Goal: Entertainment & Leisure: Browse casually

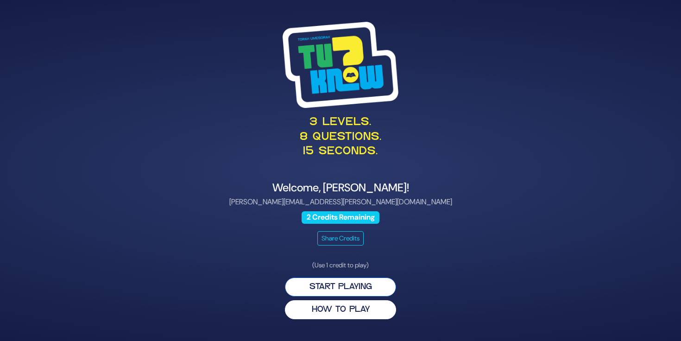
click at [353, 283] on button "Start Playing" at bounding box center [340, 286] width 111 height 19
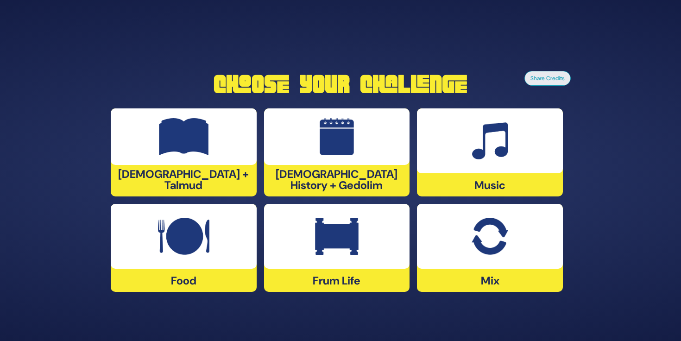
click at [287, 247] on div at bounding box center [337, 236] width 146 height 65
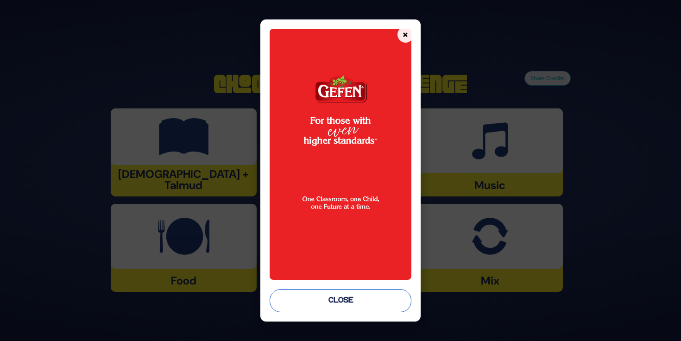
click at [325, 296] on button "Close" at bounding box center [340, 300] width 141 height 23
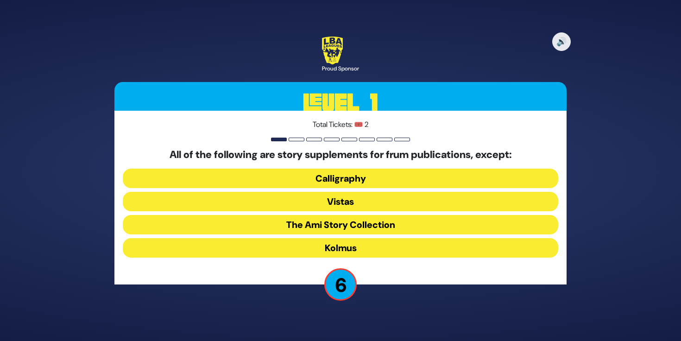
click at [187, 206] on button "Vistas" at bounding box center [340, 201] width 435 height 19
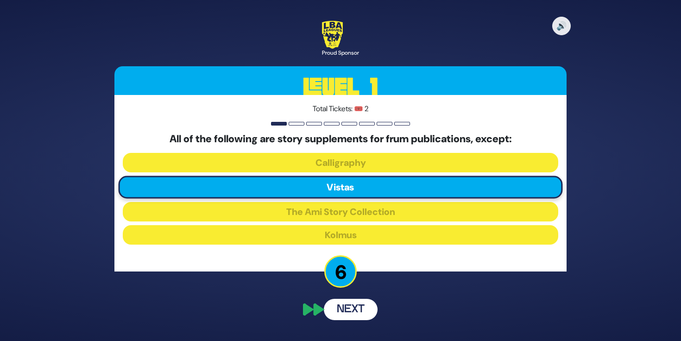
click at [336, 248] on div "Total Tickets: 🎟️ 2 All of the following are story supplements for frum publica…" at bounding box center [340, 183] width 452 height 176
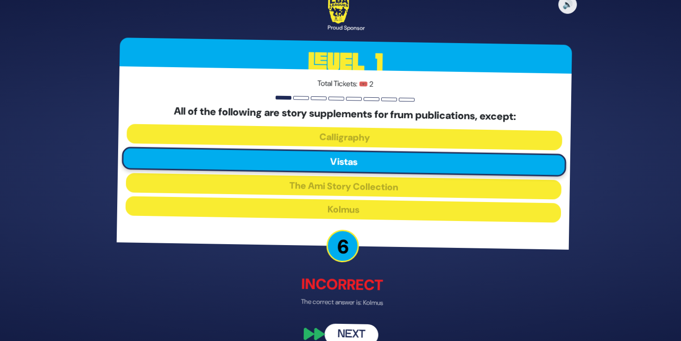
scroll to position [15, 0]
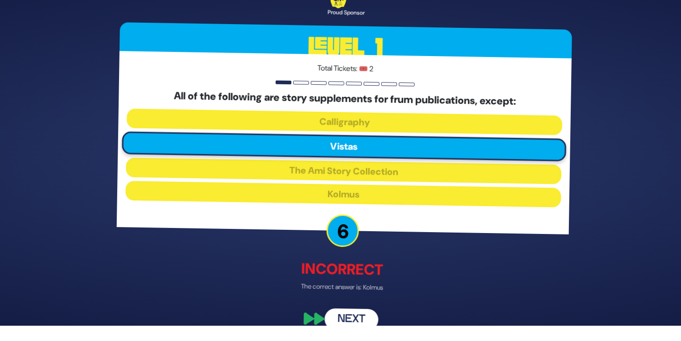
click at [348, 318] on button "Next" at bounding box center [351, 318] width 54 height 21
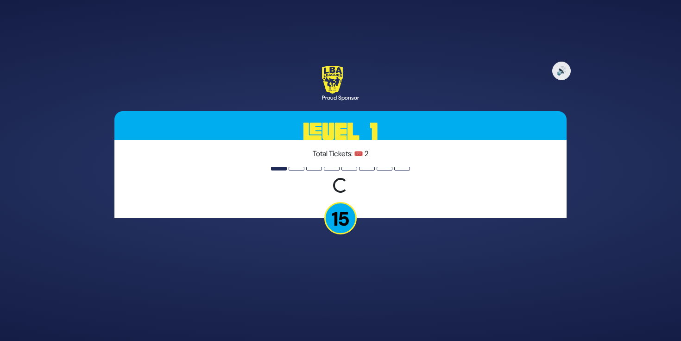
scroll to position [0, 0]
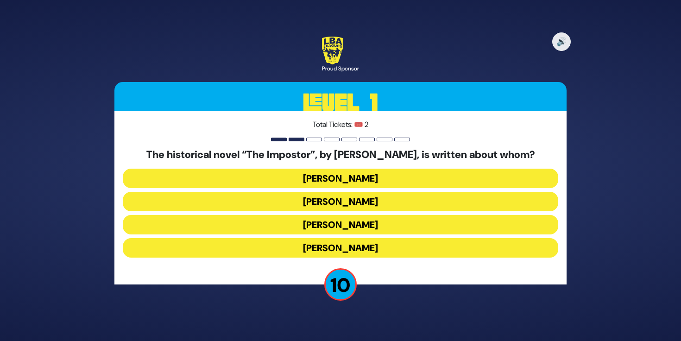
click at [328, 223] on button "[PERSON_NAME]" at bounding box center [340, 224] width 435 height 19
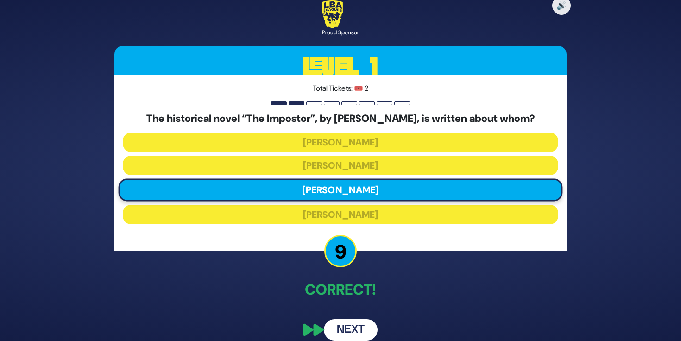
click at [344, 327] on button "Next" at bounding box center [351, 329] width 54 height 21
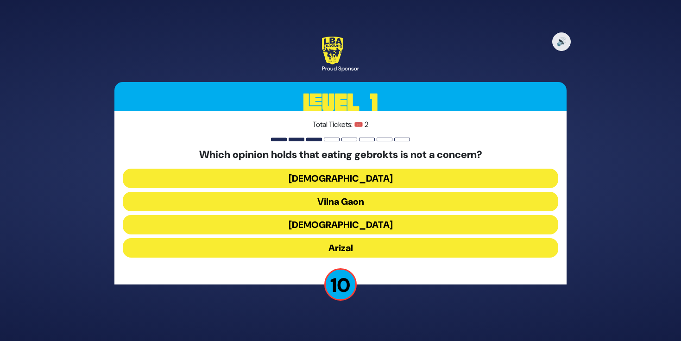
click at [337, 200] on button "Vilna Gaon" at bounding box center [340, 201] width 435 height 19
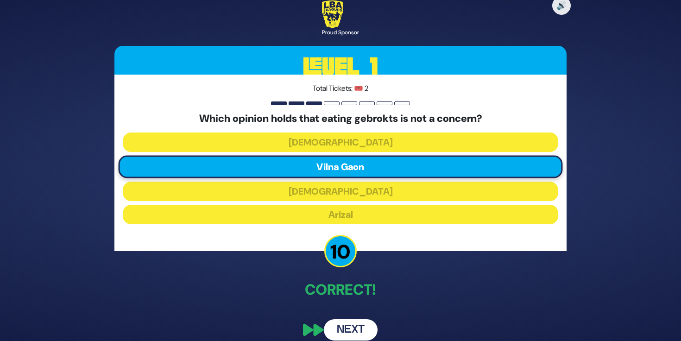
click at [339, 329] on button "Next" at bounding box center [351, 329] width 54 height 21
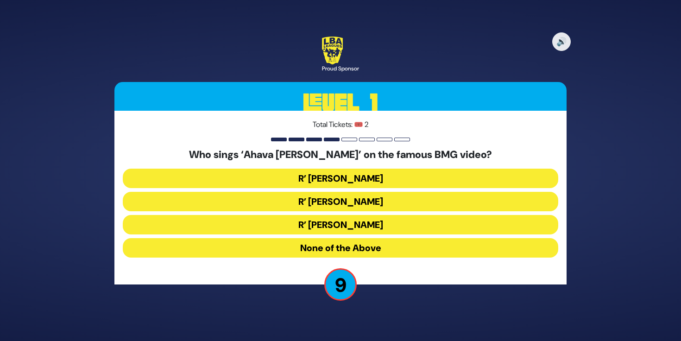
click at [312, 202] on button "R’ [PERSON_NAME]" at bounding box center [340, 201] width 435 height 19
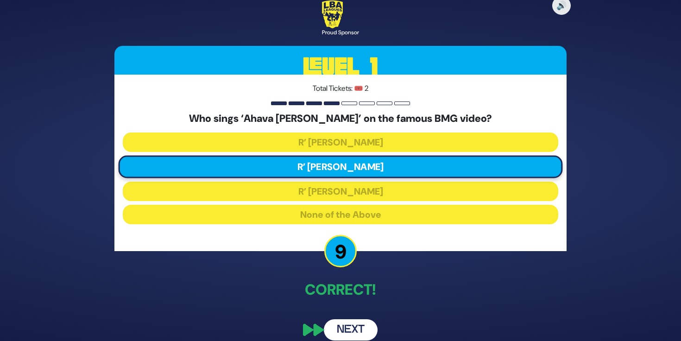
click at [345, 326] on button "Next" at bounding box center [351, 329] width 54 height 21
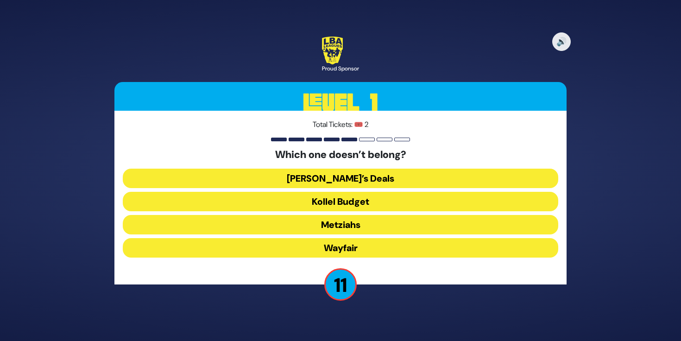
click at [324, 245] on button "Wayfair" at bounding box center [340, 247] width 435 height 19
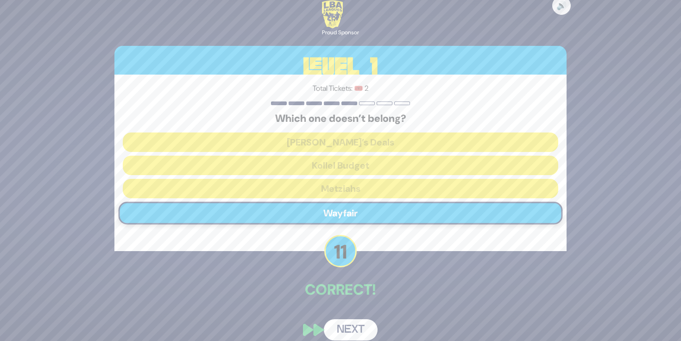
click at [326, 245] on p "11" at bounding box center [340, 251] width 32 height 32
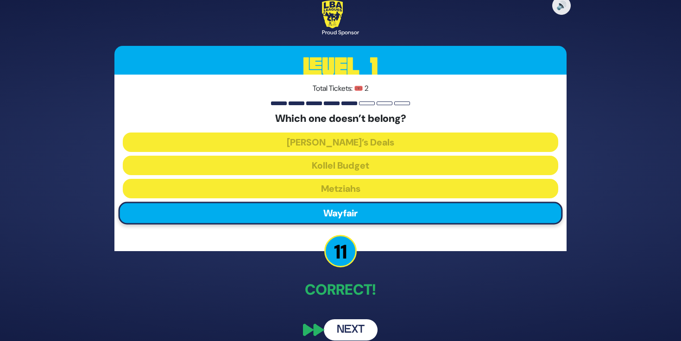
click at [346, 327] on button "Next" at bounding box center [351, 329] width 54 height 21
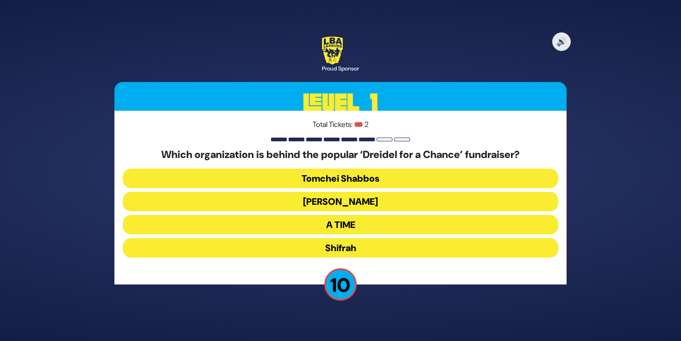
click at [335, 204] on button "[PERSON_NAME]" at bounding box center [340, 201] width 435 height 19
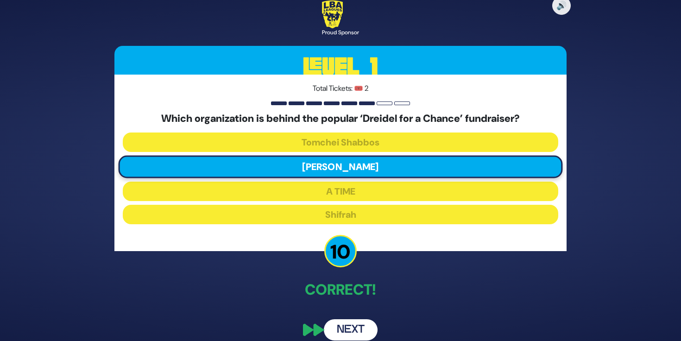
click at [353, 330] on button "Next" at bounding box center [351, 329] width 54 height 21
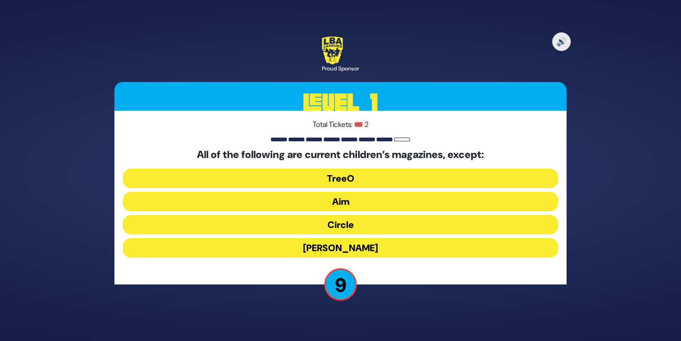
click at [344, 247] on button "[PERSON_NAME]" at bounding box center [340, 247] width 435 height 19
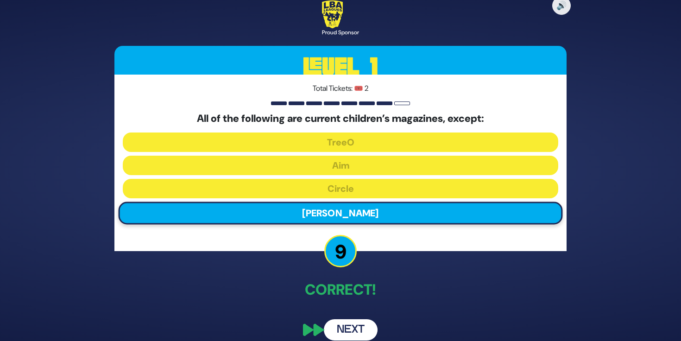
click at [353, 327] on button "Next" at bounding box center [351, 329] width 54 height 21
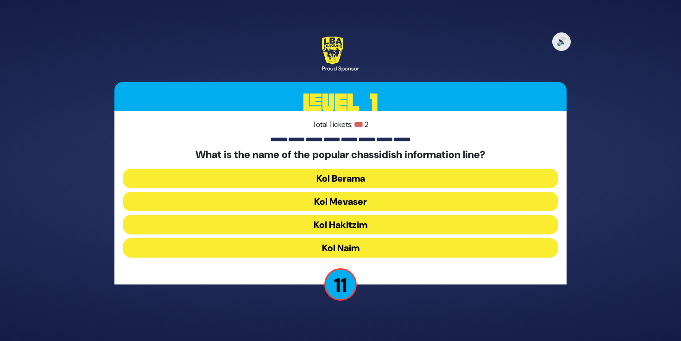
click at [335, 200] on button "Kol Mevaser" at bounding box center [340, 201] width 435 height 19
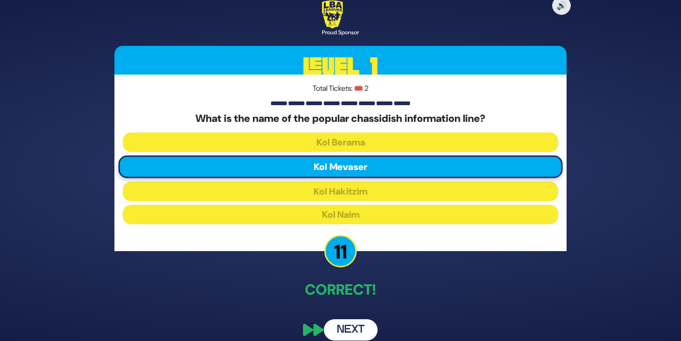
click at [353, 328] on button "Next" at bounding box center [351, 329] width 54 height 21
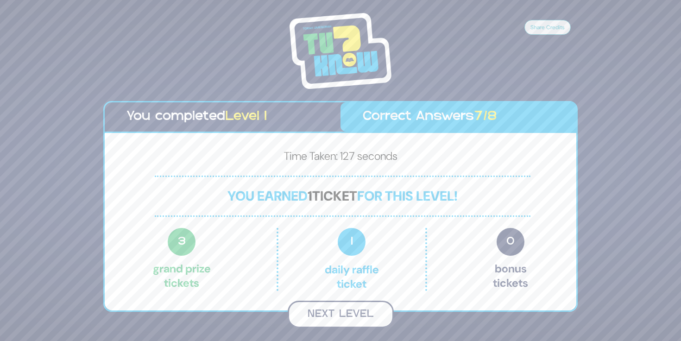
click at [331, 312] on button "Next Level" at bounding box center [341, 314] width 106 height 27
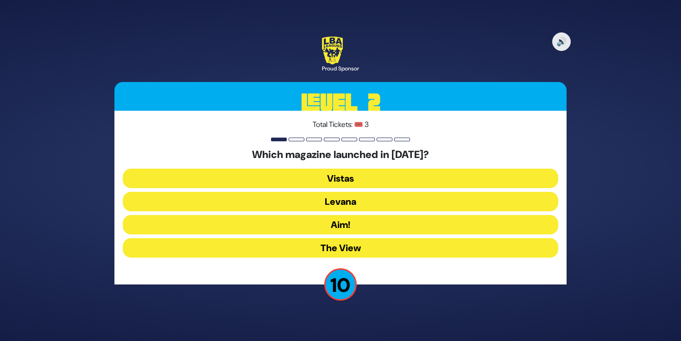
click at [339, 204] on button "Levana" at bounding box center [340, 201] width 435 height 19
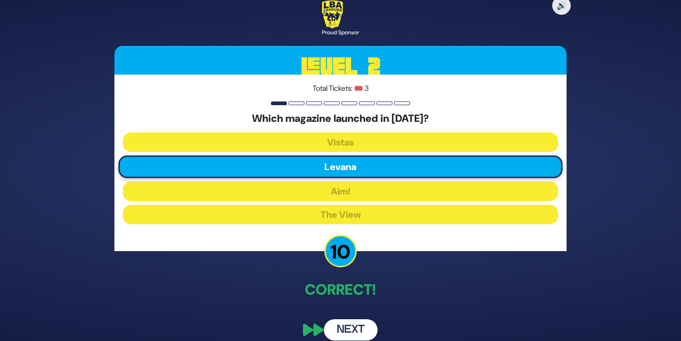
click at [353, 326] on button "Next" at bounding box center [351, 329] width 54 height 21
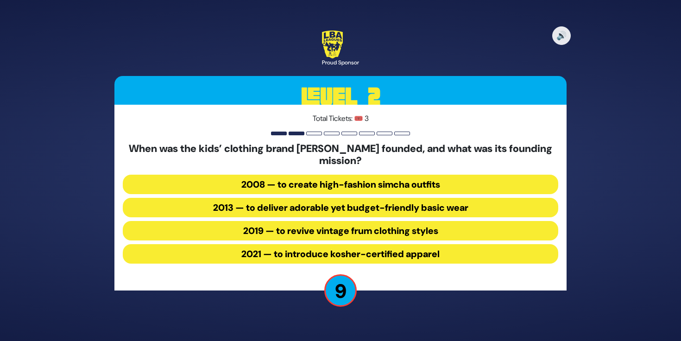
click at [310, 211] on button "2013 — to deliver adorable yet budget-friendly basic wear" at bounding box center [340, 207] width 435 height 19
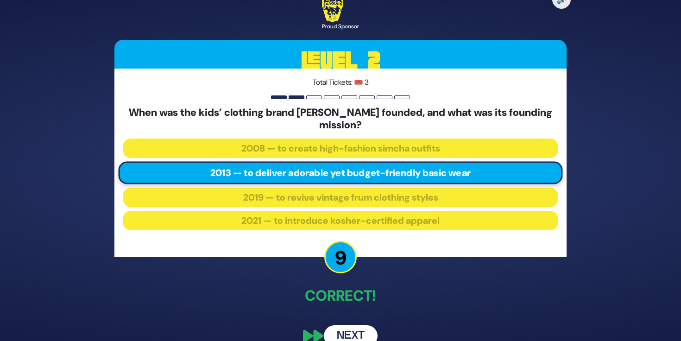
click at [359, 332] on button "Next" at bounding box center [351, 335] width 54 height 21
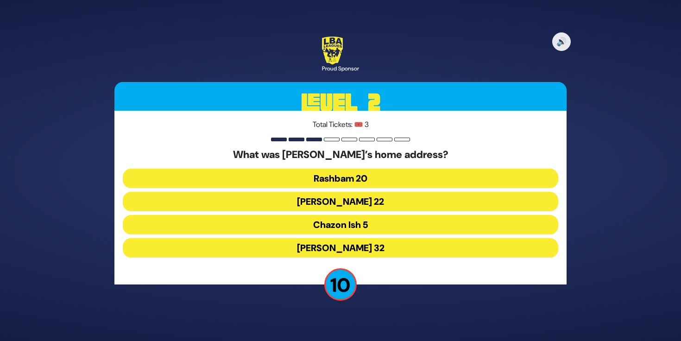
click at [311, 221] on button "Chazon Ish 5" at bounding box center [340, 224] width 435 height 19
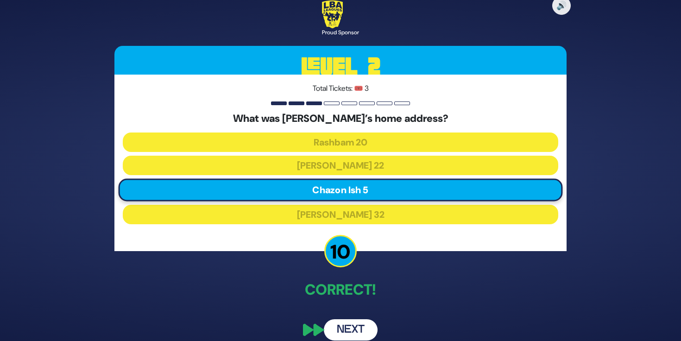
click at [358, 328] on button "Next" at bounding box center [351, 329] width 54 height 21
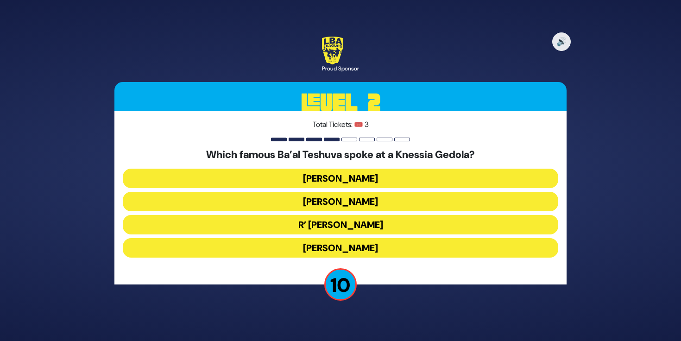
click at [300, 219] on button "R’ [PERSON_NAME]" at bounding box center [340, 224] width 435 height 19
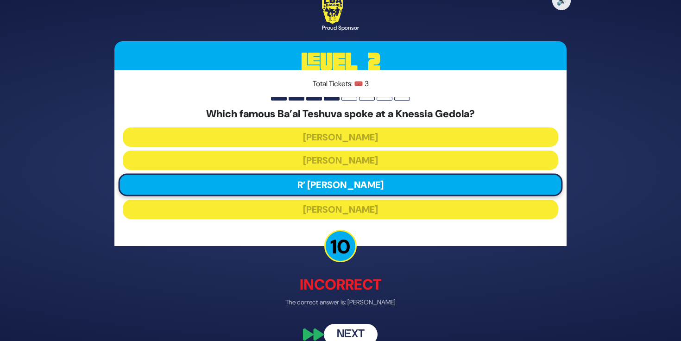
click at [349, 332] on button "Next" at bounding box center [351, 334] width 54 height 21
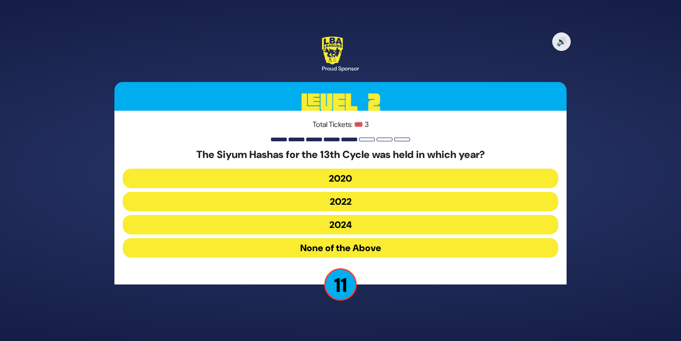
click at [344, 180] on button "2020" at bounding box center [340, 178] width 435 height 19
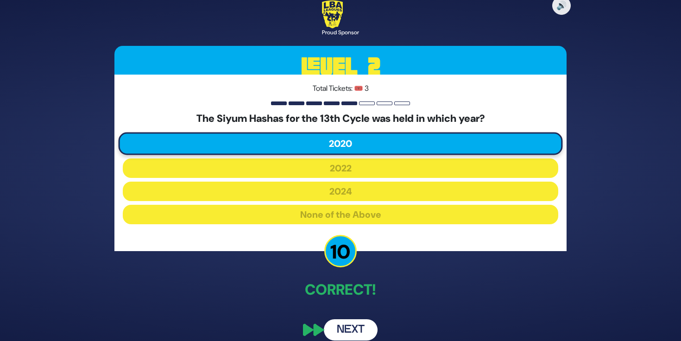
click at [363, 327] on button "Next" at bounding box center [351, 329] width 54 height 21
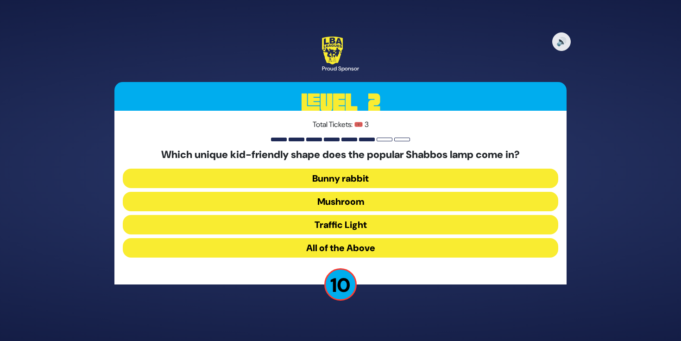
click at [313, 245] on button "All of the Above" at bounding box center [340, 247] width 435 height 19
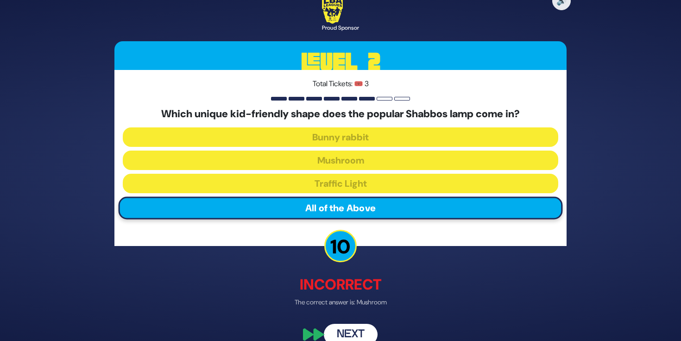
click at [347, 333] on button "Next" at bounding box center [351, 334] width 54 height 21
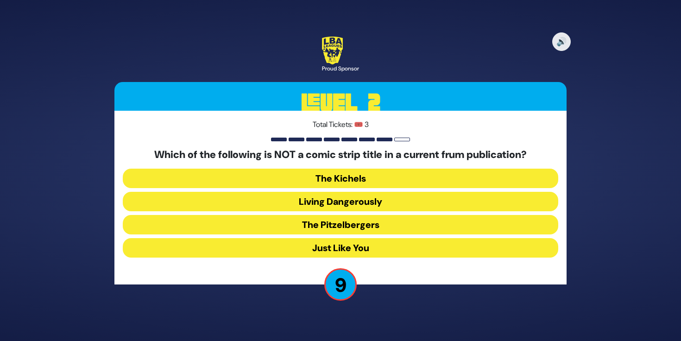
click at [330, 203] on button "Living Dangerously" at bounding box center [340, 201] width 435 height 19
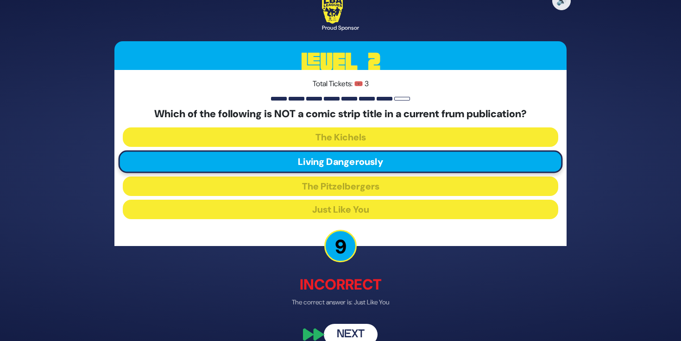
click at [349, 332] on button "Next" at bounding box center [351, 334] width 54 height 21
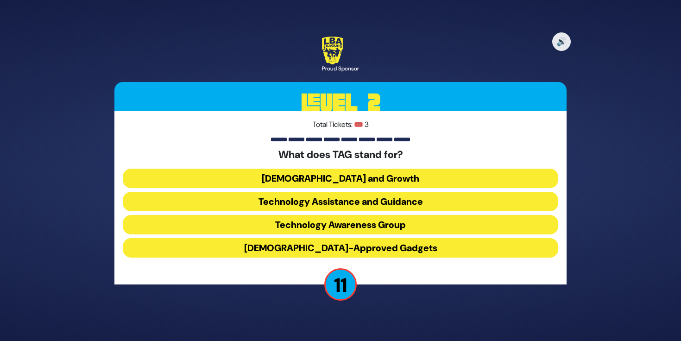
click at [293, 222] on button "Technology Awareness Group" at bounding box center [340, 224] width 435 height 19
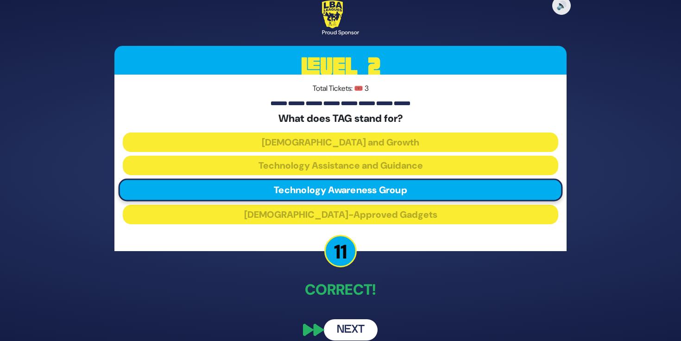
click at [352, 328] on button "Next" at bounding box center [351, 329] width 54 height 21
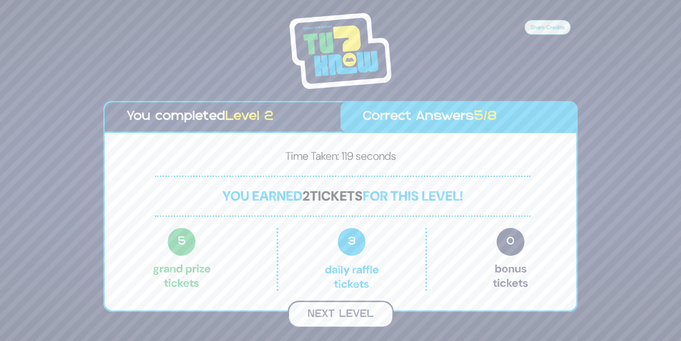
click at [322, 312] on button "Next Level" at bounding box center [341, 314] width 106 height 27
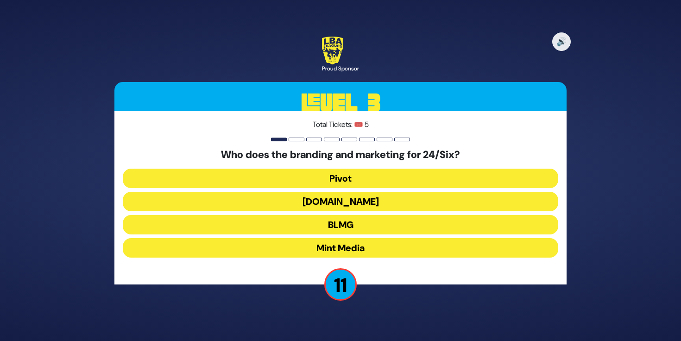
click at [274, 243] on button "Mint Media" at bounding box center [340, 247] width 435 height 19
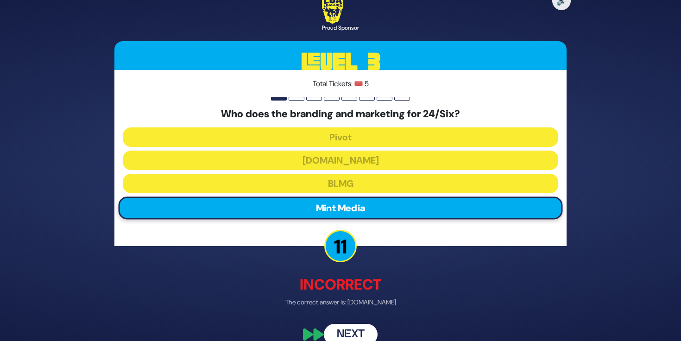
click at [346, 327] on button "Next" at bounding box center [351, 334] width 54 height 21
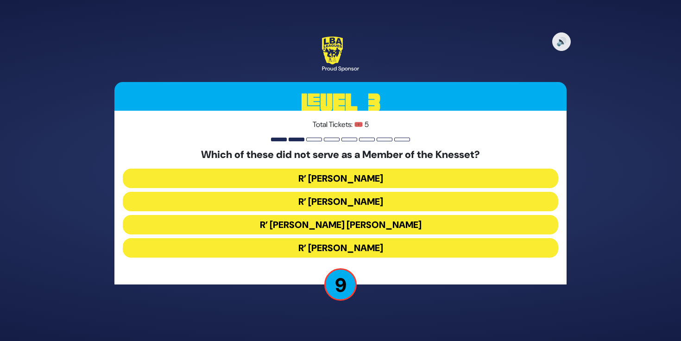
click at [317, 224] on button "R’ [PERSON_NAME] [PERSON_NAME]" at bounding box center [340, 224] width 435 height 19
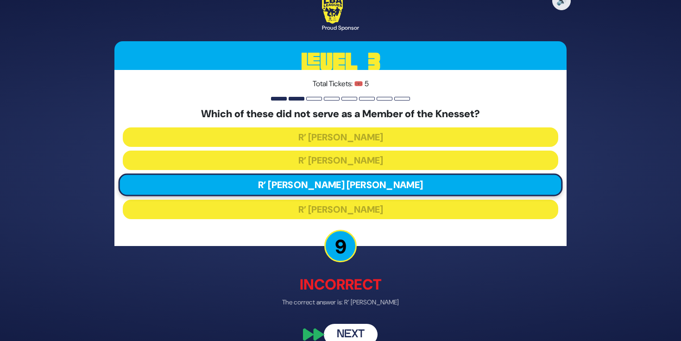
click at [348, 333] on button "Next" at bounding box center [351, 334] width 54 height 21
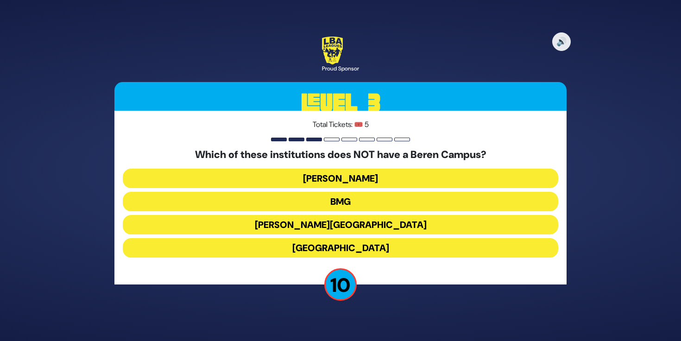
click at [293, 223] on button "[PERSON_NAME][GEOGRAPHIC_DATA]" at bounding box center [340, 224] width 435 height 19
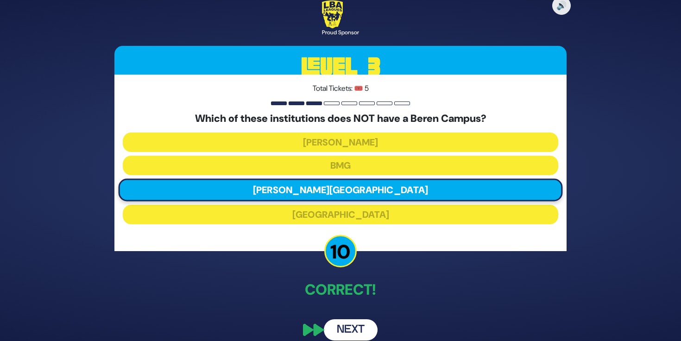
click at [345, 328] on button "Next" at bounding box center [351, 329] width 54 height 21
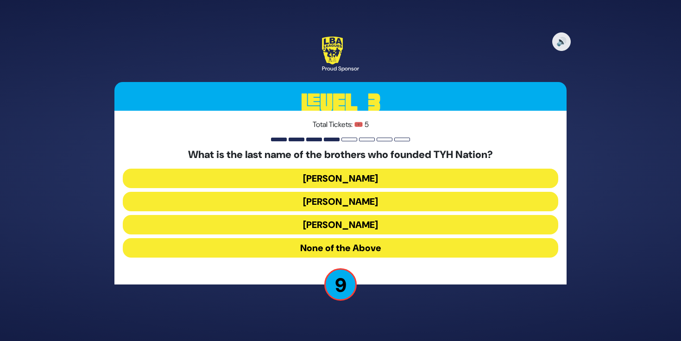
click at [330, 247] on button "None of the Above" at bounding box center [340, 247] width 435 height 19
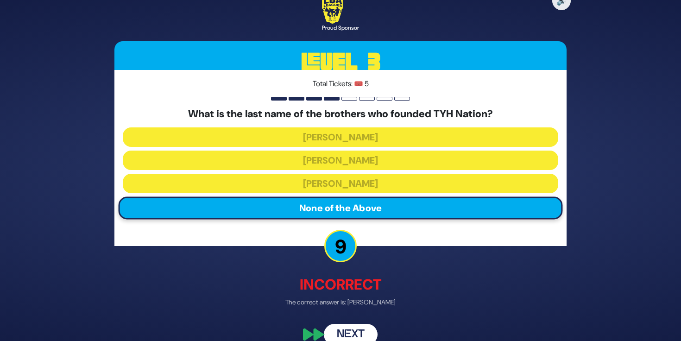
click at [354, 330] on button "Next" at bounding box center [351, 334] width 54 height 21
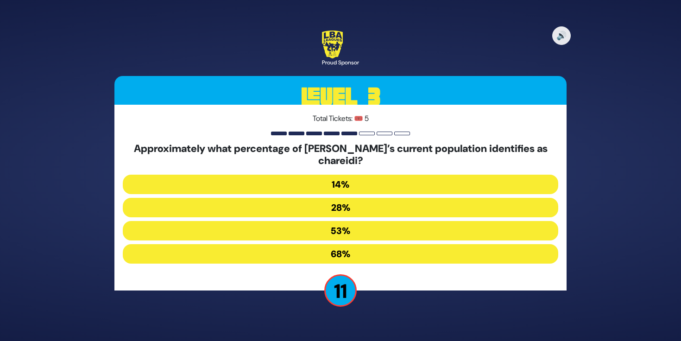
click at [338, 184] on button "14%" at bounding box center [340, 184] width 435 height 19
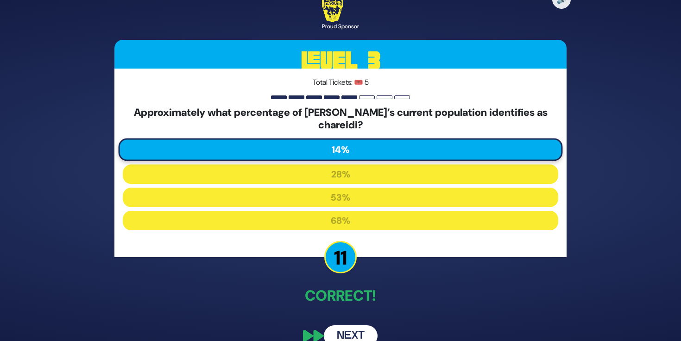
click at [351, 334] on button "Next" at bounding box center [351, 335] width 54 height 21
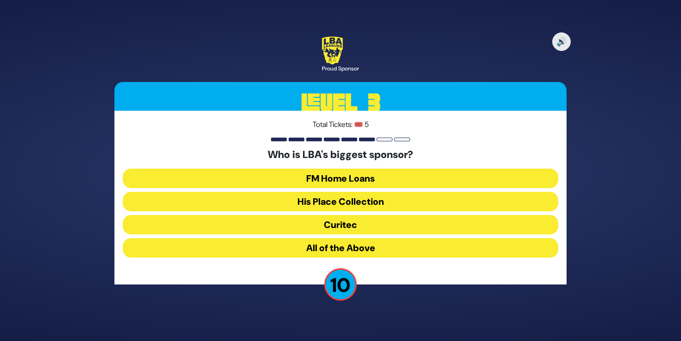
click at [305, 249] on button "All of the Above" at bounding box center [340, 247] width 435 height 19
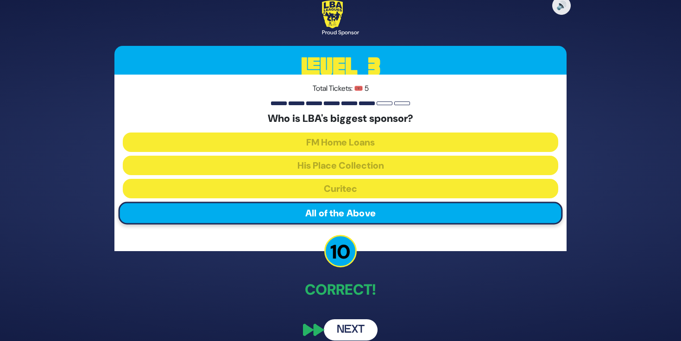
click at [348, 331] on button "Next" at bounding box center [351, 329] width 54 height 21
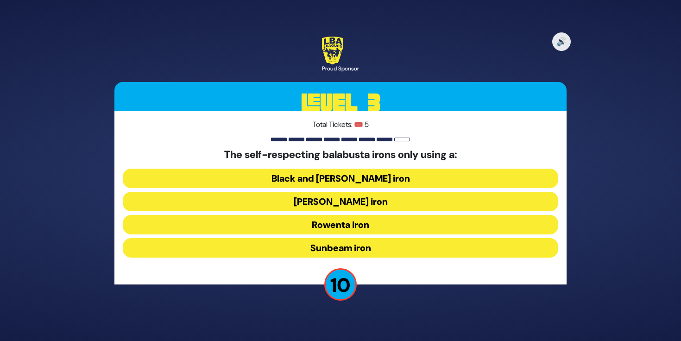
click at [297, 222] on button "Rowenta iron" at bounding box center [340, 224] width 435 height 19
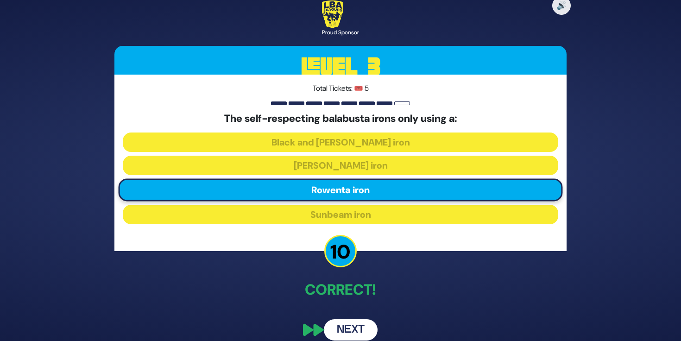
click at [349, 326] on button "Next" at bounding box center [351, 329] width 54 height 21
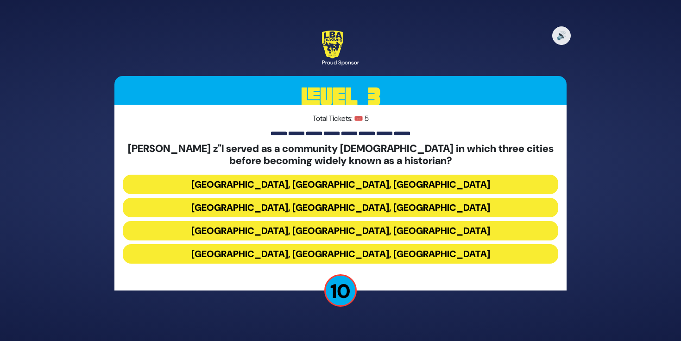
click at [298, 183] on button "[GEOGRAPHIC_DATA], [GEOGRAPHIC_DATA], [GEOGRAPHIC_DATA]" at bounding box center [340, 184] width 435 height 19
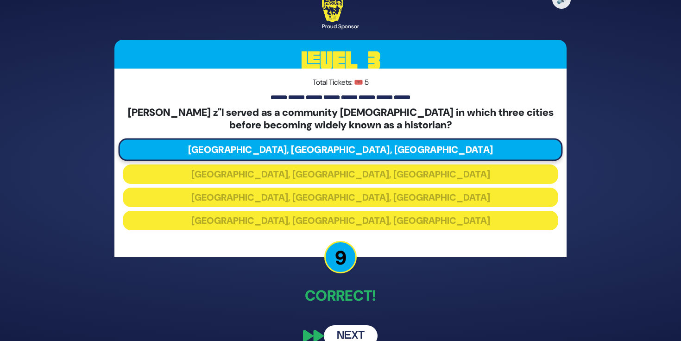
click at [357, 329] on button "Next" at bounding box center [351, 335] width 54 height 21
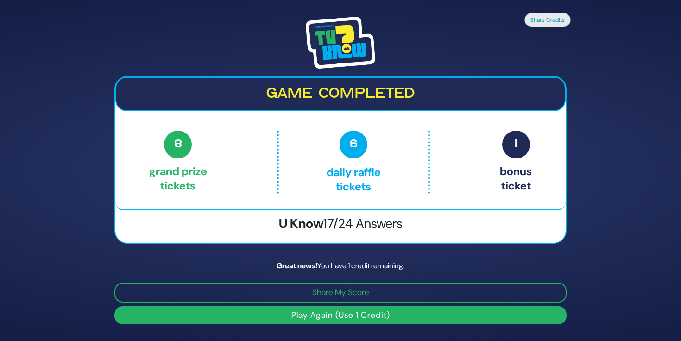
click at [317, 316] on button "Play Again (Use 1 Credit)" at bounding box center [340, 315] width 452 height 18
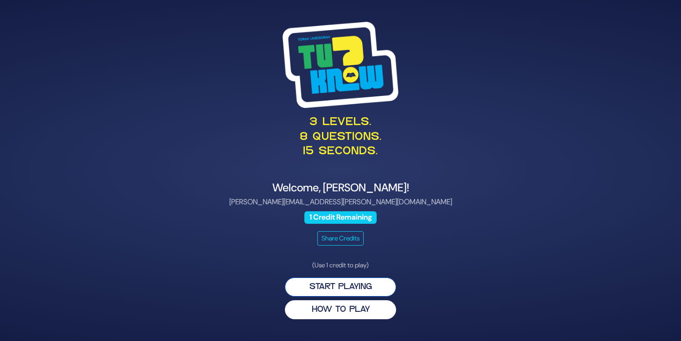
click at [346, 285] on button "Start Playing" at bounding box center [340, 286] width 111 height 19
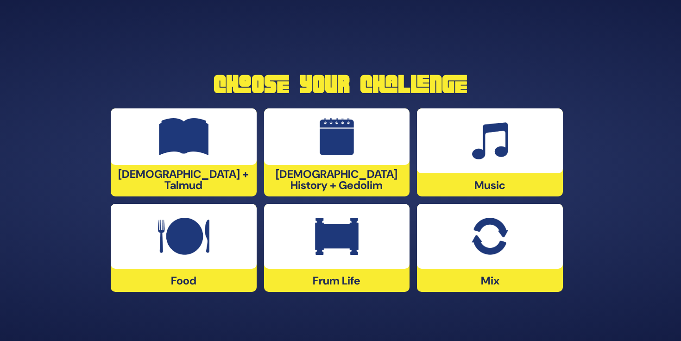
click at [162, 251] on img at bounding box center [183, 236] width 51 height 37
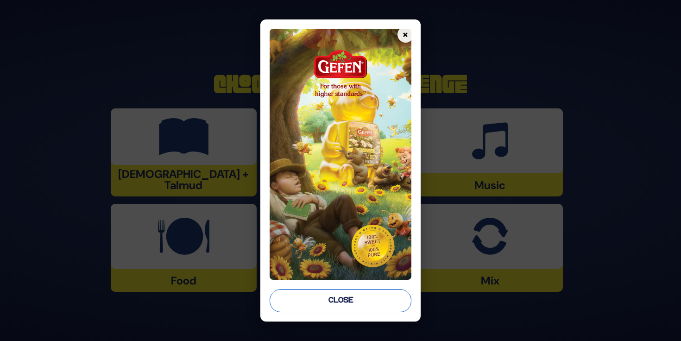
click at [323, 302] on button "Close" at bounding box center [340, 300] width 141 height 23
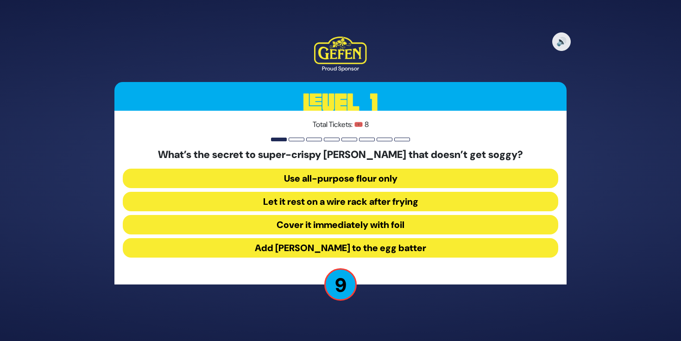
click at [305, 202] on button "Let it rest on a wire rack after frying" at bounding box center [340, 201] width 435 height 19
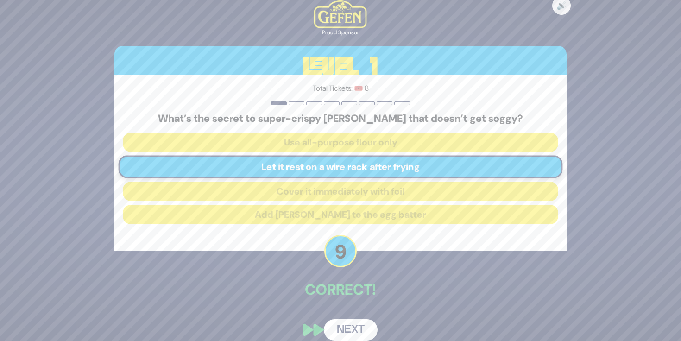
click at [343, 325] on button "Next" at bounding box center [351, 329] width 54 height 21
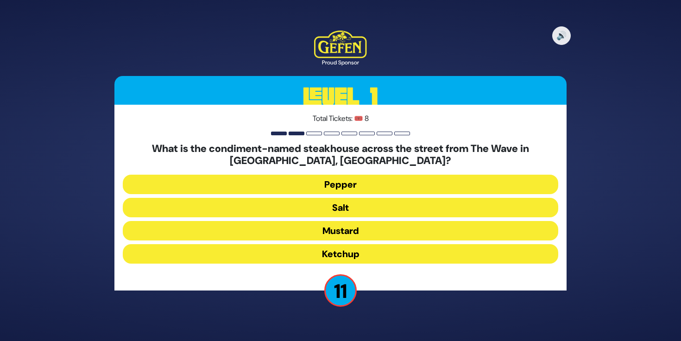
click at [341, 205] on button "Salt" at bounding box center [340, 207] width 435 height 19
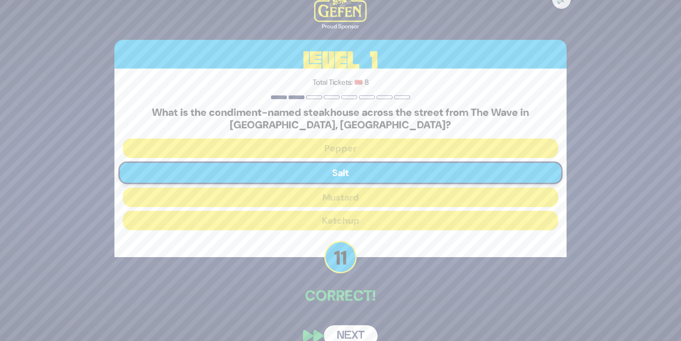
click at [356, 330] on button "Next" at bounding box center [351, 335] width 54 height 21
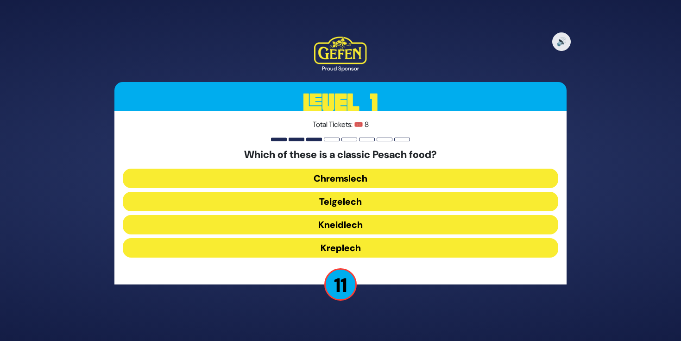
click at [335, 224] on button "Kneidlech" at bounding box center [340, 224] width 435 height 19
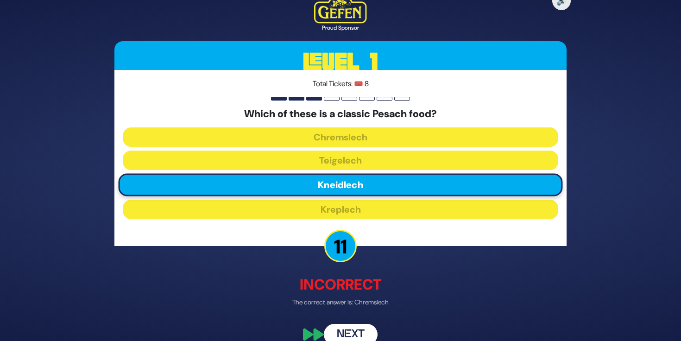
click at [353, 334] on button "Next" at bounding box center [351, 334] width 54 height 21
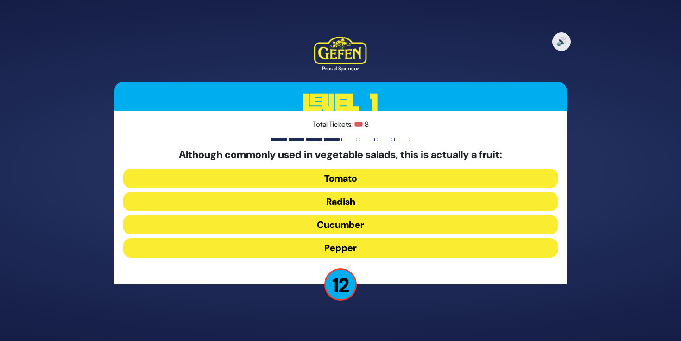
click at [336, 178] on button "Tomato" at bounding box center [340, 178] width 435 height 19
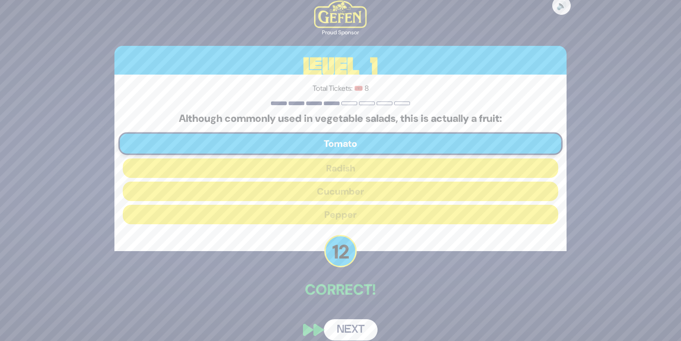
click at [348, 329] on button "Next" at bounding box center [351, 329] width 54 height 21
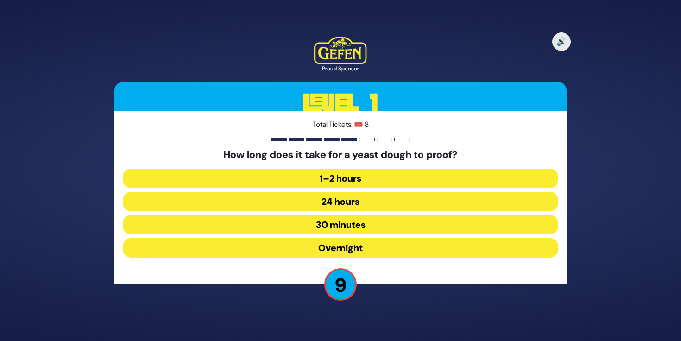
click at [338, 179] on button "1–2 hours" at bounding box center [340, 178] width 435 height 19
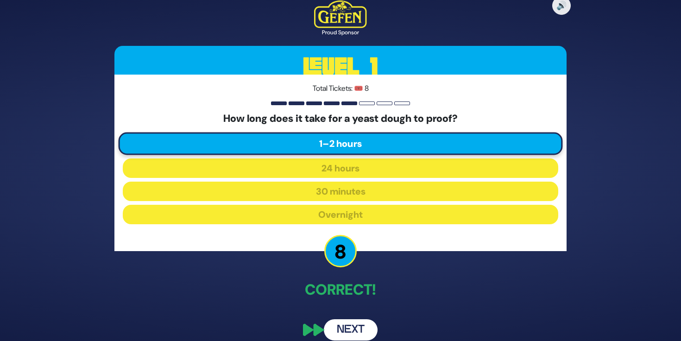
click at [348, 327] on button "Next" at bounding box center [351, 329] width 54 height 21
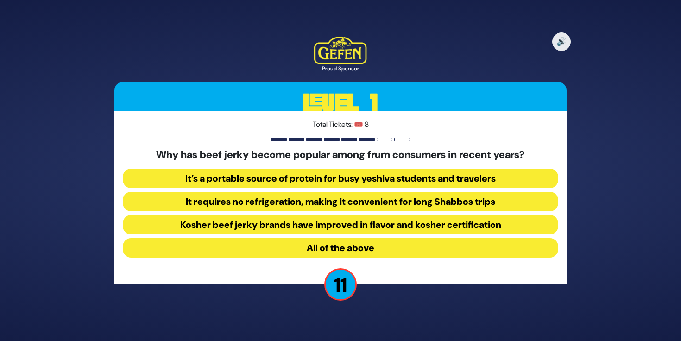
click at [327, 246] on button "All of the above" at bounding box center [340, 247] width 435 height 19
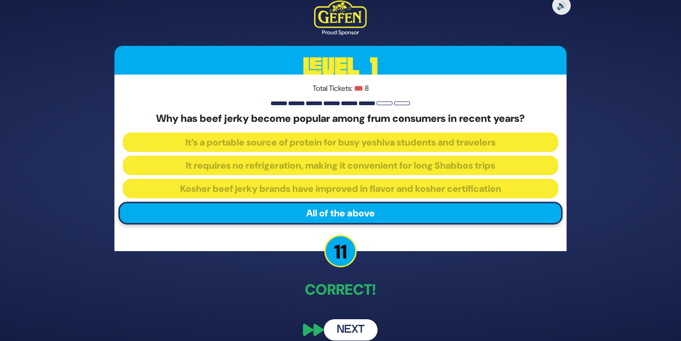
click at [349, 326] on button "Next" at bounding box center [351, 329] width 54 height 21
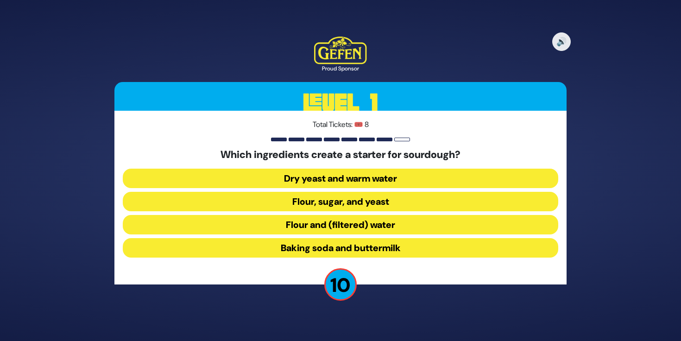
click at [298, 224] on button "Flour and (filtered) water" at bounding box center [340, 224] width 435 height 19
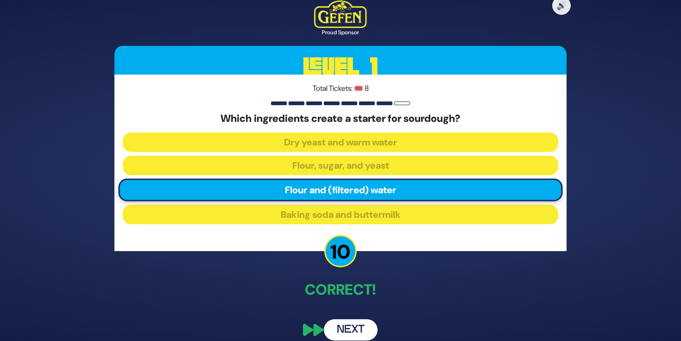
click at [354, 327] on button "Next" at bounding box center [351, 329] width 54 height 21
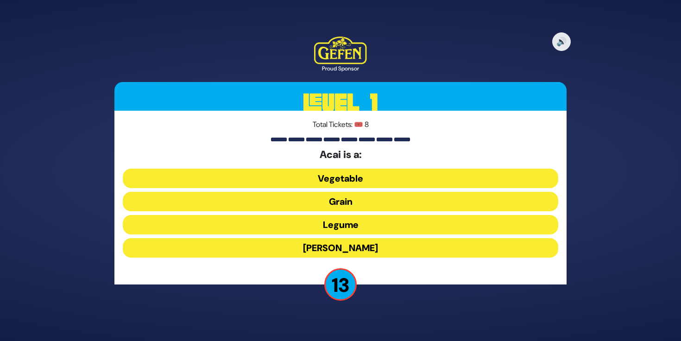
click at [299, 251] on button "Berry" at bounding box center [340, 247] width 435 height 19
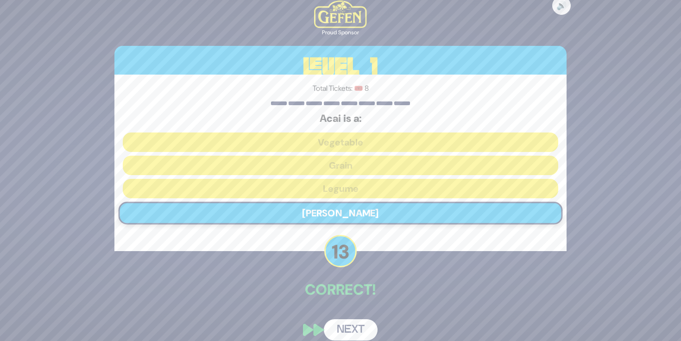
click at [346, 327] on button "Next" at bounding box center [351, 329] width 54 height 21
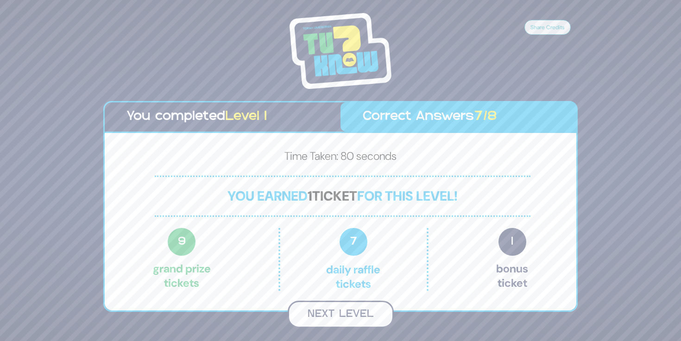
click at [325, 310] on button "Next Level" at bounding box center [341, 314] width 106 height 27
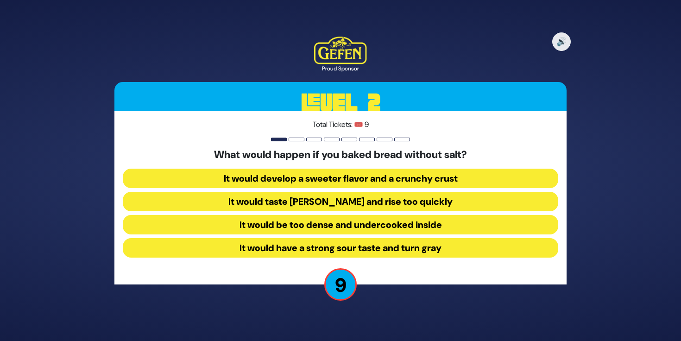
click at [286, 204] on button "It would taste bland and rise too quickly" at bounding box center [340, 201] width 435 height 19
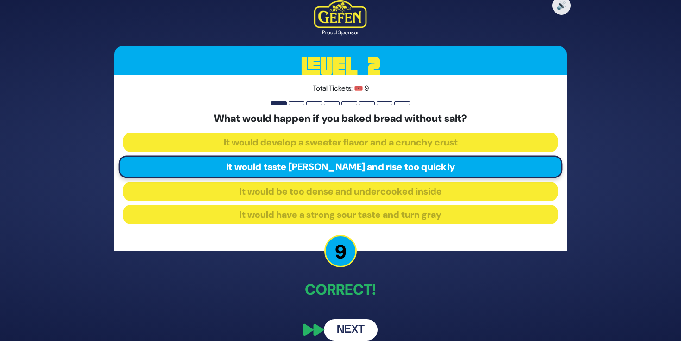
click at [347, 327] on button "Next" at bounding box center [351, 329] width 54 height 21
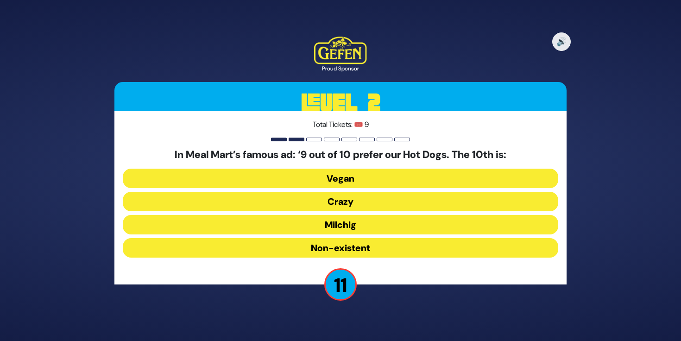
click at [338, 227] on button "Milchig" at bounding box center [340, 224] width 435 height 19
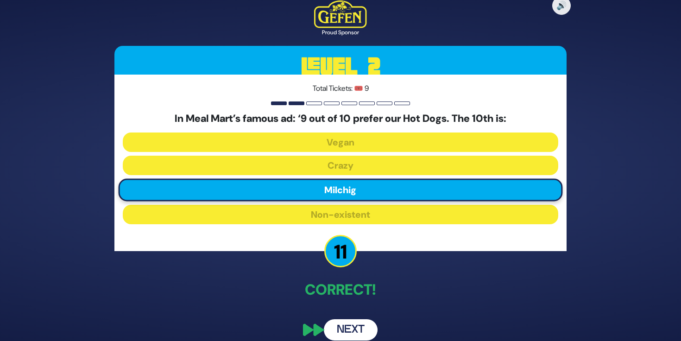
click at [358, 325] on button "Next" at bounding box center [351, 329] width 54 height 21
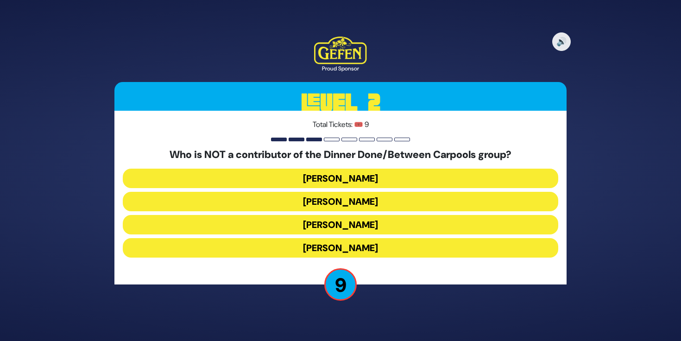
click at [325, 225] on button "Renee Muller" at bounding box center [340, 224] width 435 height 19
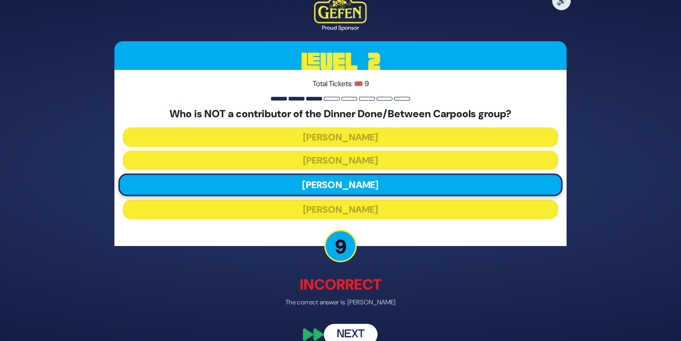
click at [354, 331] on button "Next" at bounding box center [351, 334] width 54 height 21
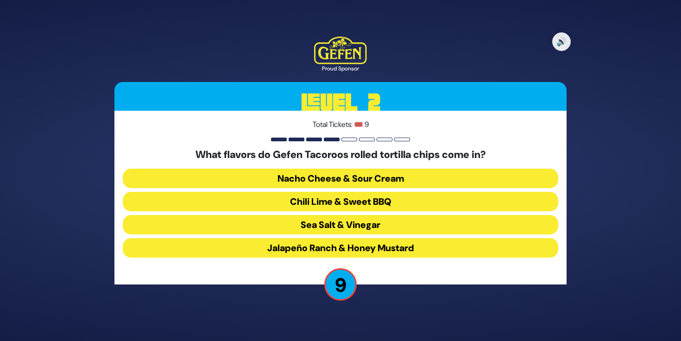
click at [306, 204] on button "Chili Lime & Sweet BBQ" at bounding box center [340, 201] width 435 height 19
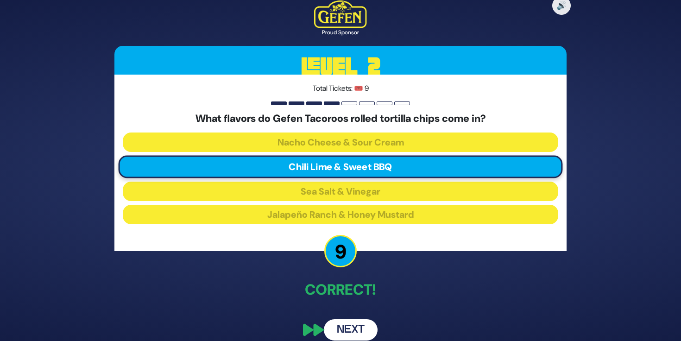
click at [346, 327] on button "Next" at bounding box center [351, 329] width 54 height 21
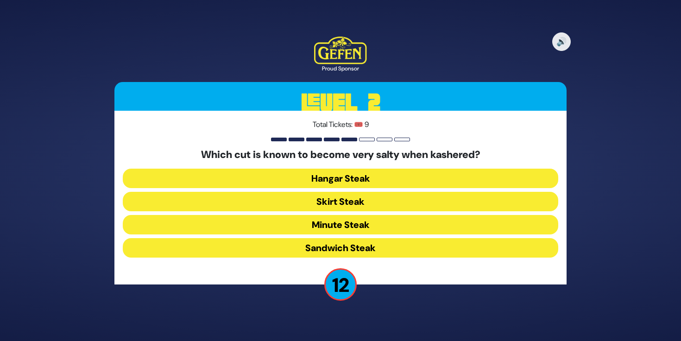
click at [326, 179] on button "Hangar Steak" at bounding box center [340, 178] width 435 height 19
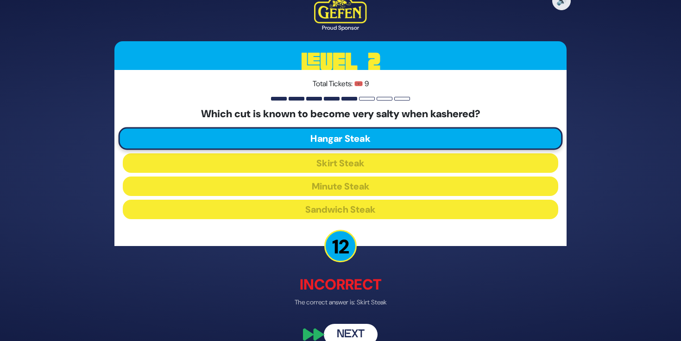
click at [346, 327] on button "Next" at bounding box center [351, 334] width 54 height 21
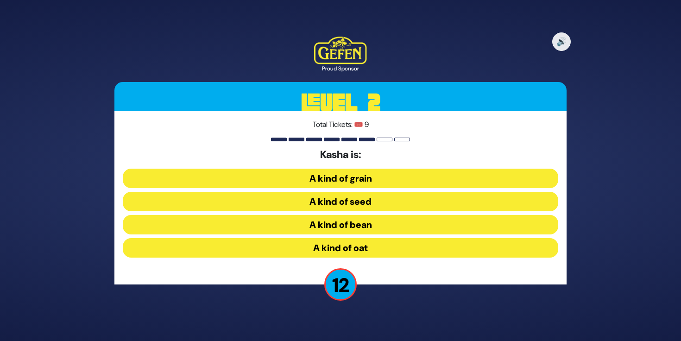
click at [327, 178] on button "A kind of grain" at bounding box center [340, 178] width 435 height 19
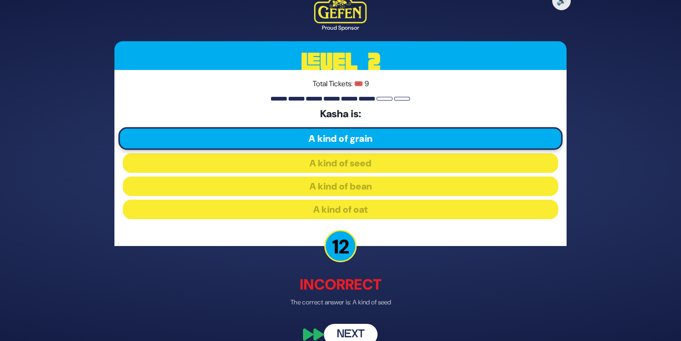
click at [349, 332] on button "Next" at bounding box center [351, 334] width 54 height 21
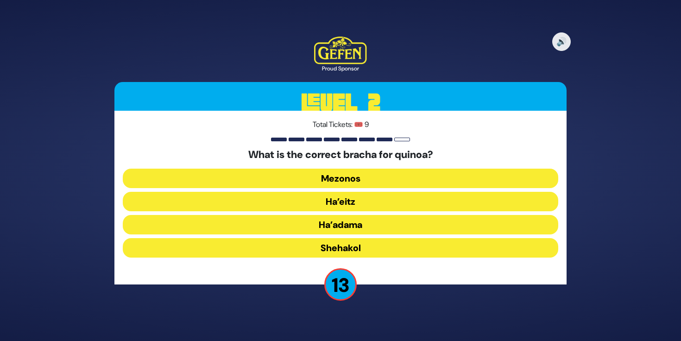
click at [314, 226] on button "Ha’adama" at bounding box center [340, 224] width 435 height 19
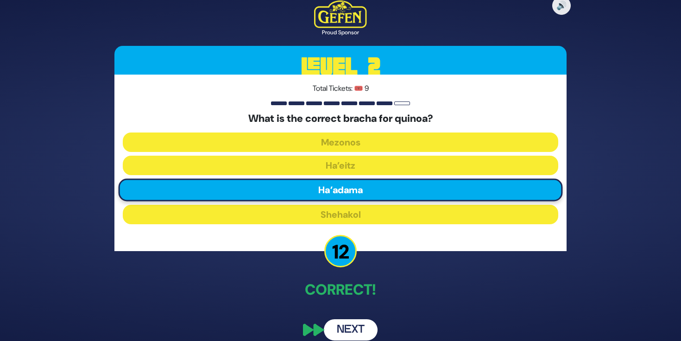
click at [346, 328] on button "Next" at bounding box center [351, 329] width 54 height 21
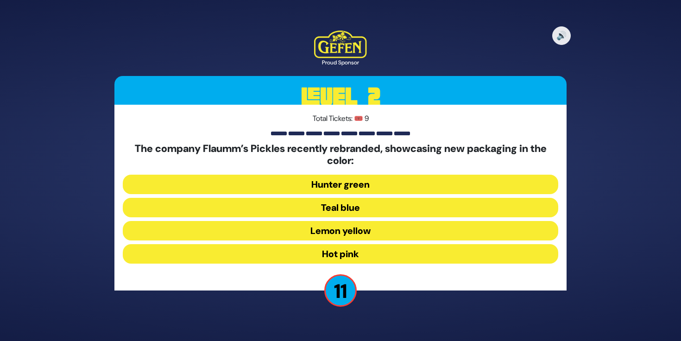
click at [303, 250] on button "Hot pink" at bounding box center [340, 253] width 435 height 19
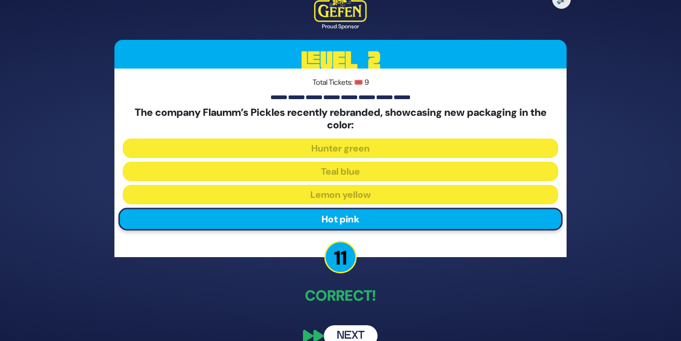
scroll to position [13, 0]
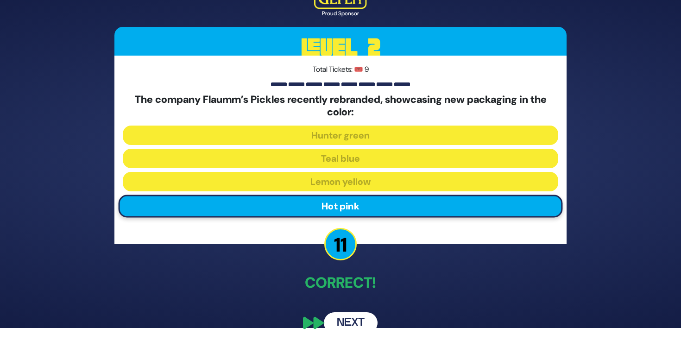
click at [353, 317] on button "Next" at bounding box center [351, 322] width 54 height 21
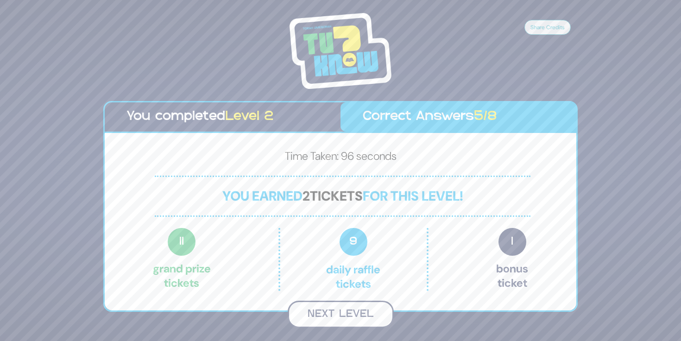
click at [360, 312] on button "Next Level" at bounding box center [341, 314] width 106 height 27
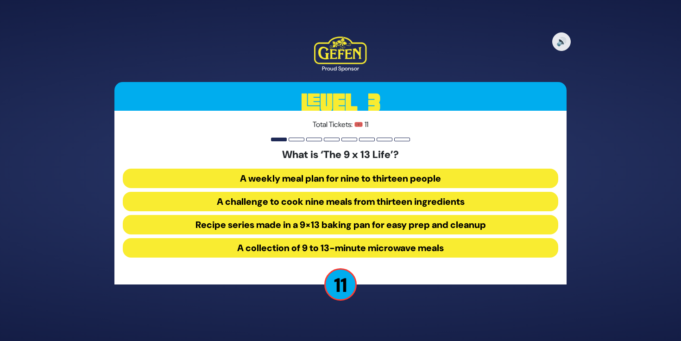
click at [216, 224] on button "Recipe series made in a 9×13 baking pan for easy prep and cleanup" at bounding box center [340, 224] width 435 height 19
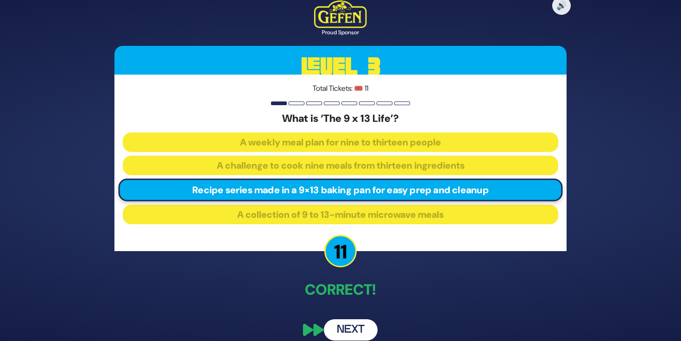
click at [356, 326] on button "Next" at bounding box center [351, 329] width 54 height 21
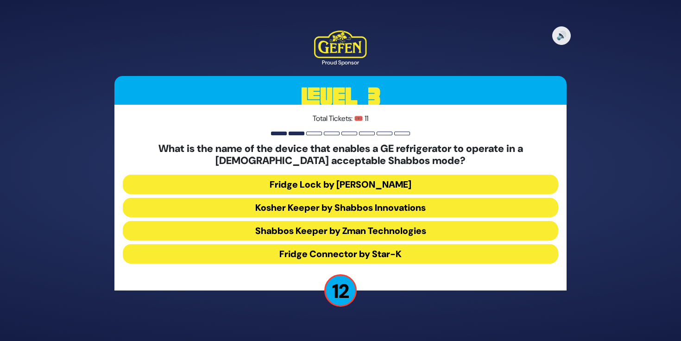
click at [275, 228] on button "Shabbos Keeper by Zman Technologies" at bounding box center [340, 230] width 435 height 19
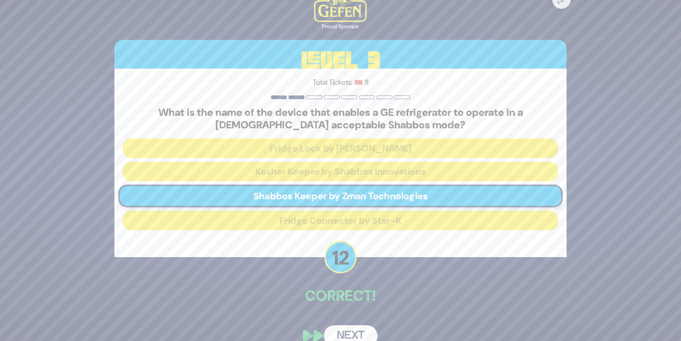
click at [348, 333] on button "Next" at bounding box center [351, 335] width 54 height 21
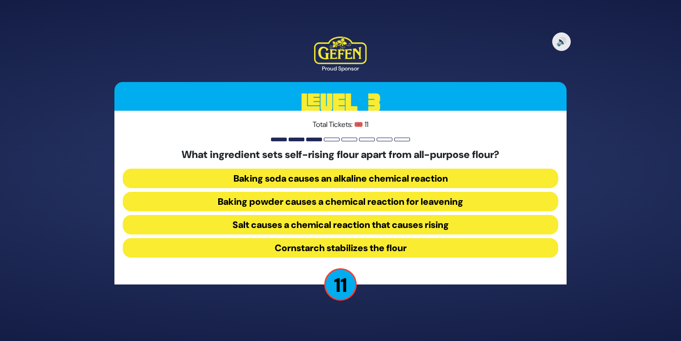
click at [253, 199] on button "Baking powder causes a chemical reaction for leavening" at bounding box center [340, 201] width 435 height 19
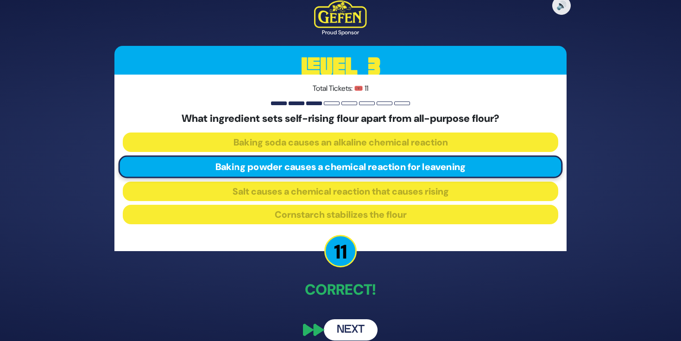
click at [356, 328] on button "Next" at bounding box center [351, 329] width 54 height 21
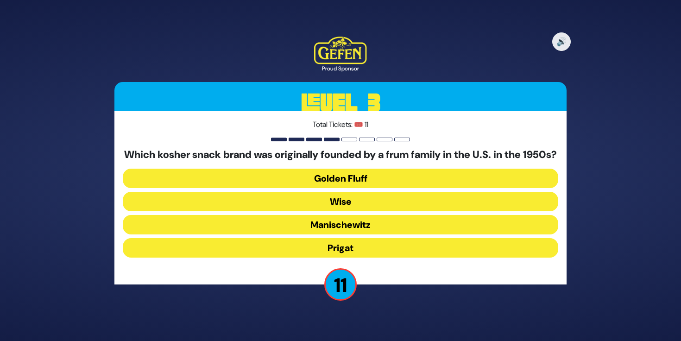
click at [337, 184] on button "Golden Fluff" at bounding box center [340, 178] width 435 height 19
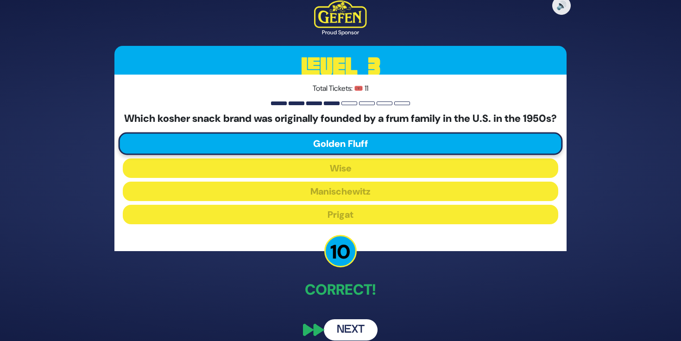
click at [360, 333] on button "Next" at bounding box center [351, 329] width 54 height 21
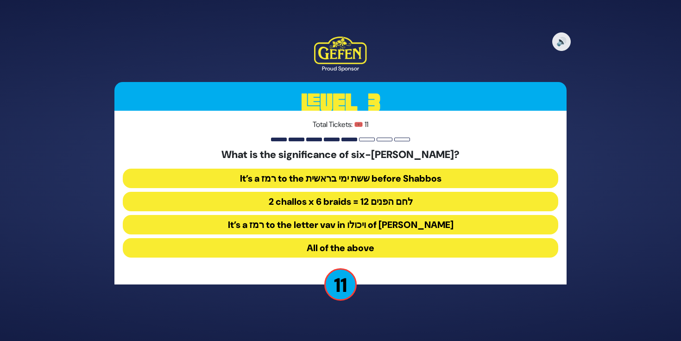
click at [327, 246] on button "All of the above" at bounding box center [340, 247] width 435 height 19
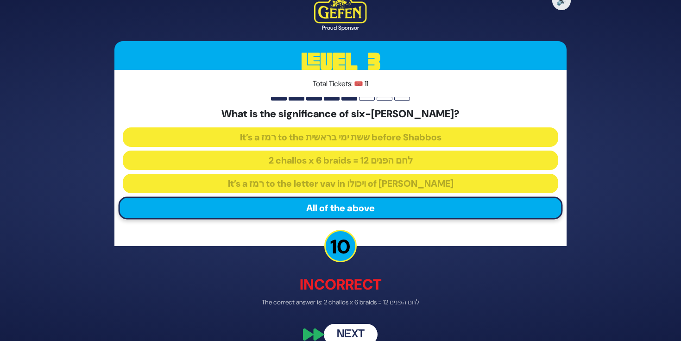
click at [355, 329] on button "Next" at bounding box center [351, 334] width 54 height 21
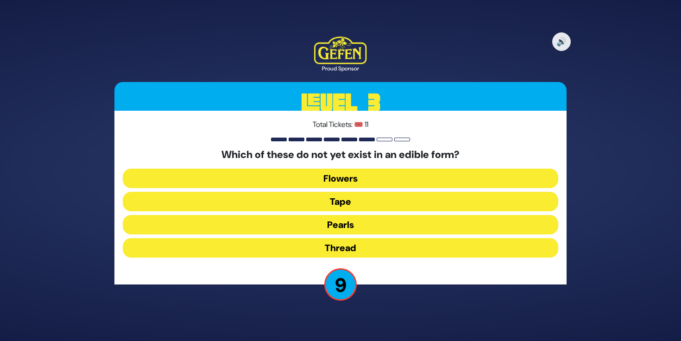
click at [337, 201] on button "Tape" at bounding box center [340, 201] width 435 height 19
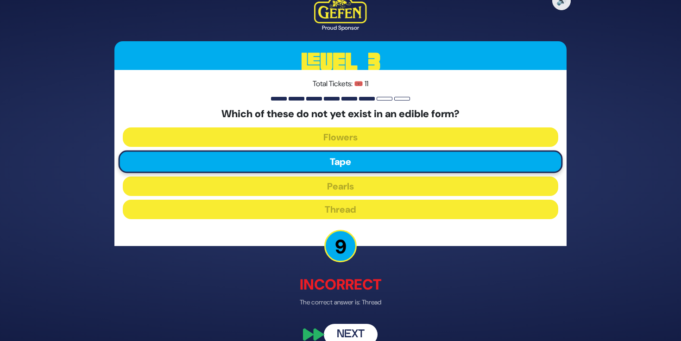
click at [361, 335] on button "Next" at bounding box center [351, 334] width 54 height 21
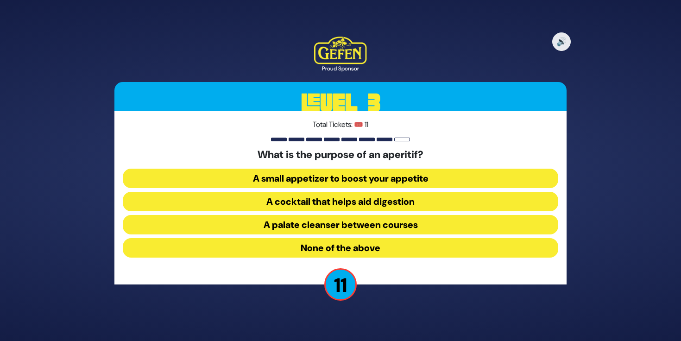
click at [295, 221] on button "A palate cleanser between courses" at bounding box center [340, 224] width 435 height 19
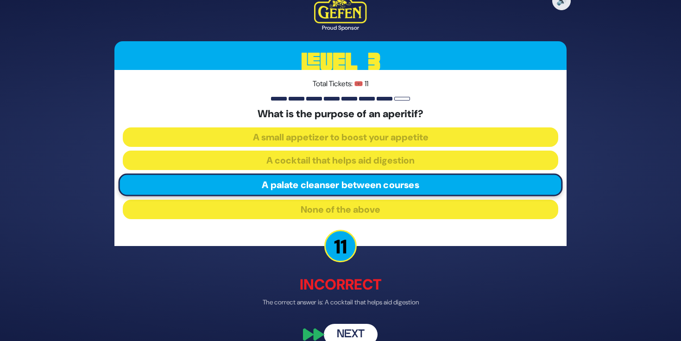
click at [359, 328] on button "Next" at bounding box center [351, 334] width 54 height 21
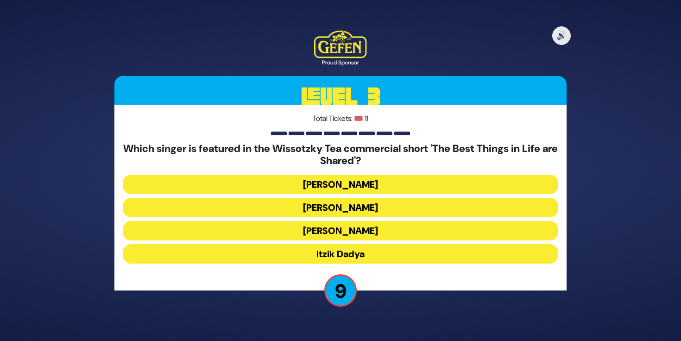
click at [334, 227] on button "Simcha Leiner" at bounding box center [340, 230] width 435 height 19
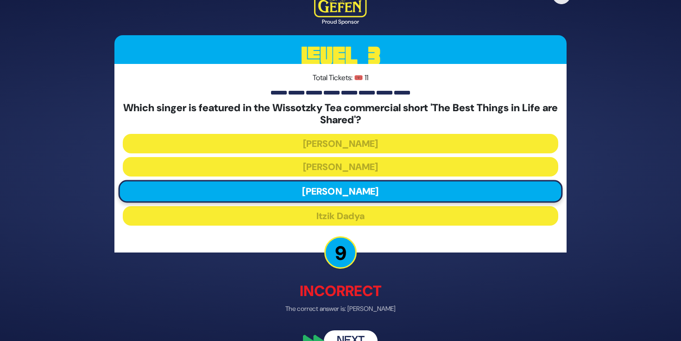
click at [352, 334] on button "Next" at bounding box center [351, 340] width 54 height 21
